Goal: Task Accomplishment & Management: Manage account settings

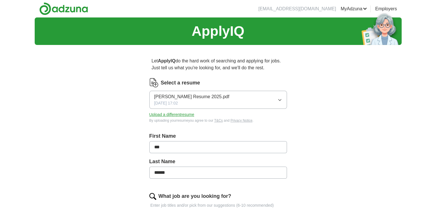
scroll to position [183, 0]
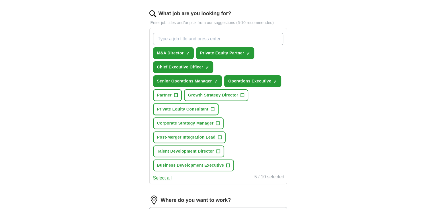
click at [213, 107] on span "+" at bounding box center [212, 109] width 3 height 5
click at [186, 38] on input "What job are you looking for?" at bounding box center [218, 39] width 130 height 12
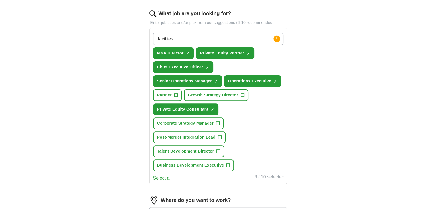
click at [269, 127] on div "facitlies Press return to add title M&A Director ✓ × Private Equity Partner ✓ ×…" at bounding box center [218, 102] width 132 height 143
click at [167, 175] on button "Select all" at bounding box center [162, 178] width 19 height 7
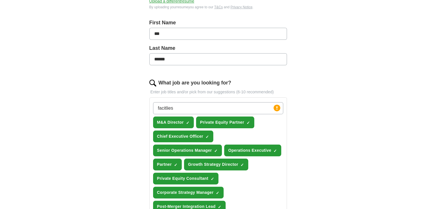
scroll to position [107, 0]
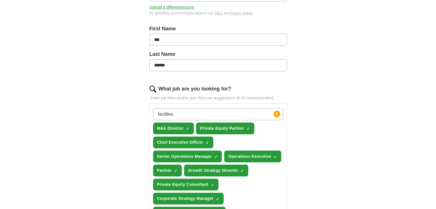
click at [213, 114] on input "facitlies" at bounding box center [218, 114] width 130 height 12
click at [173, 114] on input "facitlies management" at bounding box center [218, 114] width 130 height 12
click at [173, 114] on input "facilitiesmanagement" at bounding box center [218, 114] width 130 height 12
type input "facilities management"
click at [262, 129] on div "facilities management Press return to add title M&A Director ✓ × Private Equity…" at bounding box center [218, 177] width 132 height 143
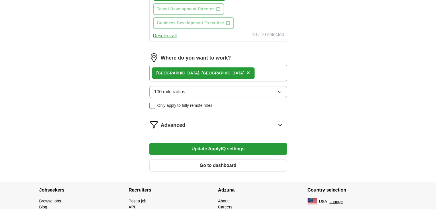
scroll to position [326, 0]
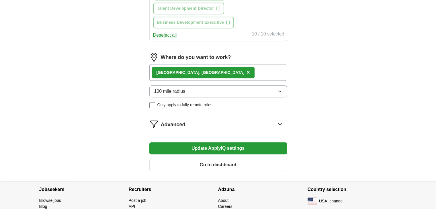
click at [263, 143] on button "Update ApplyIQ settings" at bounding box center [218, 148] width 138 height 12
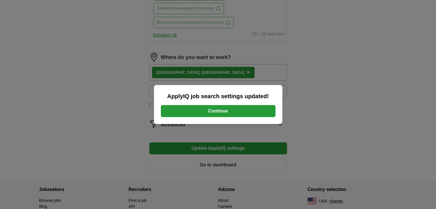
click at [219, 109] on button "Continue" at bounding box center [218, 111] width 115 height 12
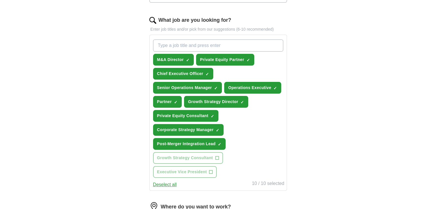
scroll to position [185, 0]
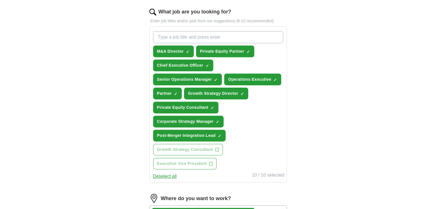
click at [234, 167] on div "M&A Director ✓ × Private Equity Partner ✓ × Chief Executive Officer ✓ × Senior …" at bounding box center [218, 100] width 132 height 143
click at [196, 36] on input "What job are you looking for?" at bounding box center [218, 37] width 130 height 12
type input "facitlies management"
click at [311, 99] on div "ApplyIQ Let ApplyIQ do the hard work of searching and applying for jobs. Just t…" at bounding box center [218, 78] width 367 height 490
click at [275, 34] on circle at bounding box center [276, 37] width 7 height 7
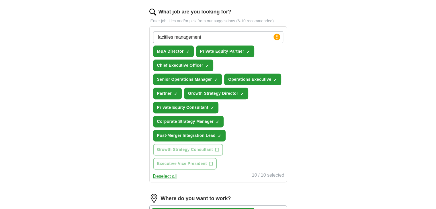
scroll to position [0, 0]
